Goal: Task Accomplishment & Management: Use online tool/utility

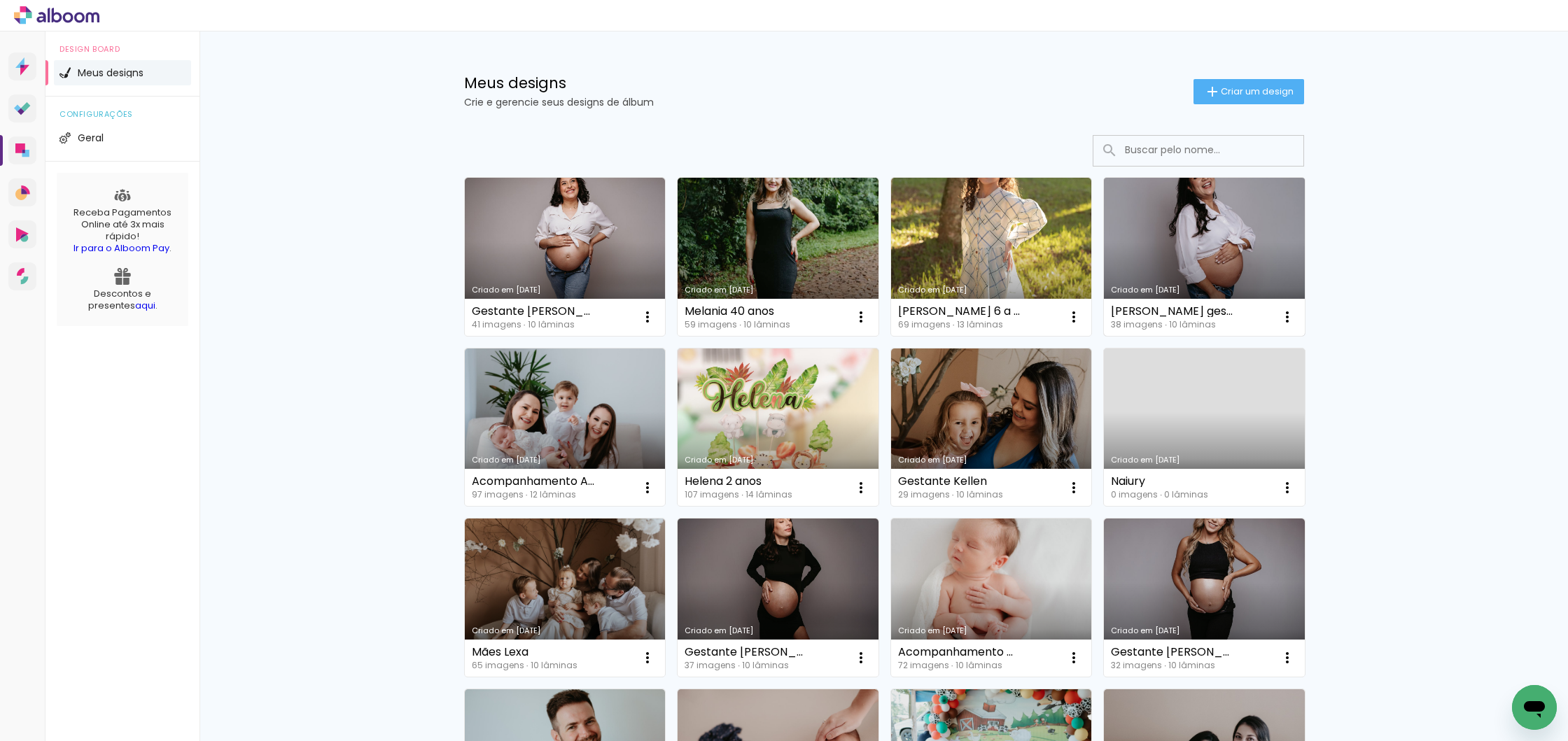
scroll to position [2, 0]
click at [1127, 231] on link "Criado em [DATE]" at bounding box center [1204, 255] width 201 height 158
